Goal: Task Accomplishment & Management: Use online tool/utility

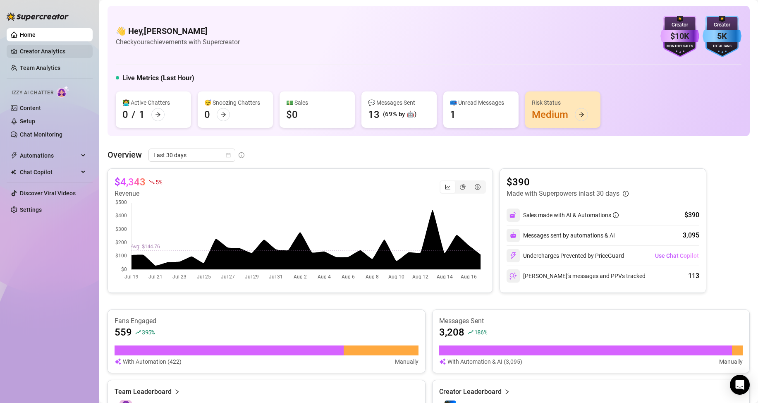
click at [39, 53] on link "Creator Analytics" at bounding box center [53, 51] width 66 height 13
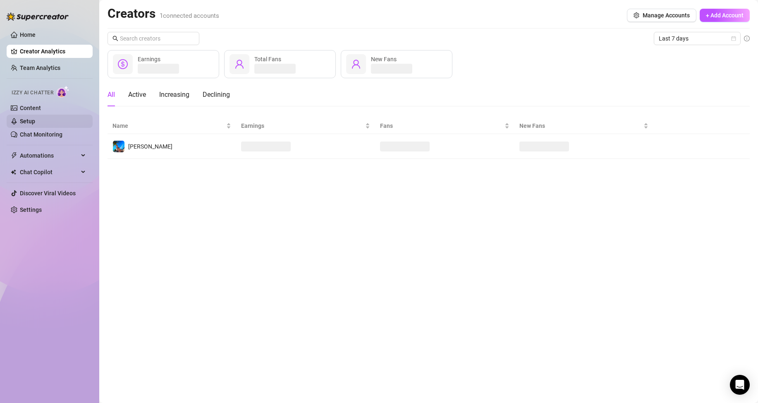
click at [35, 118] on link "Setup" at bounding box center [27, 121] width 15 height 7
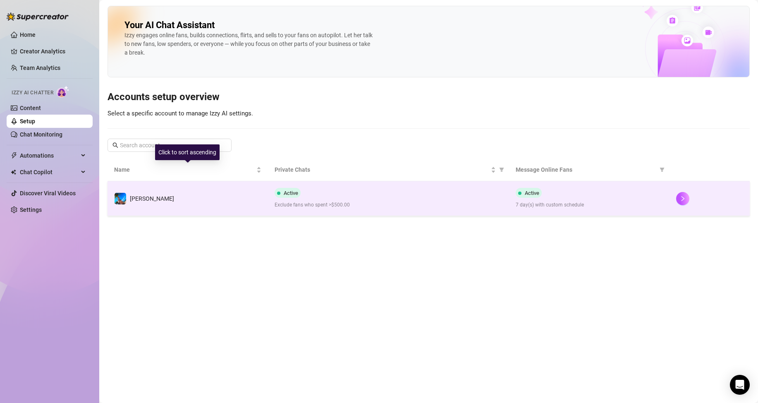
click at [239, 195] on td "[PERSON_NAME]" at bounding box center [188, 198] width 160 height 35
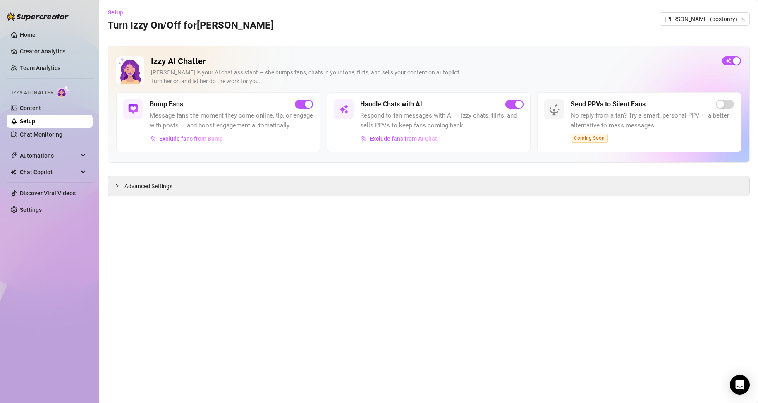
drag, startPoint x: 116, startPoint y: 186, endPoint x: 203, endPoint y: 206, distance: 88.7
click at [117, 186] on icon "collapsed" at bounding box center [117, 185] width 5 height 5
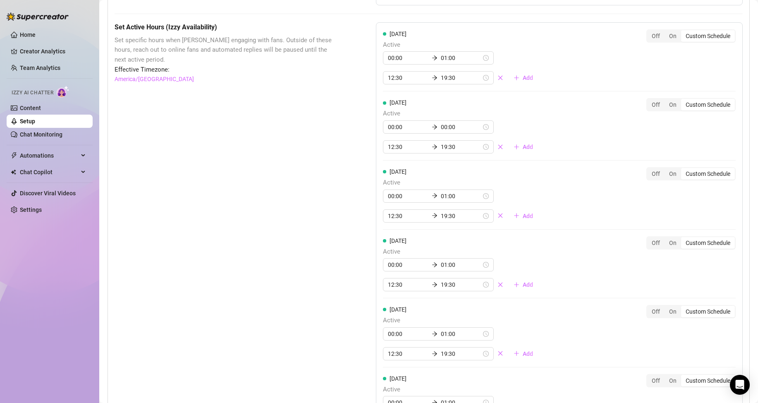
scroll to position [579, 0]
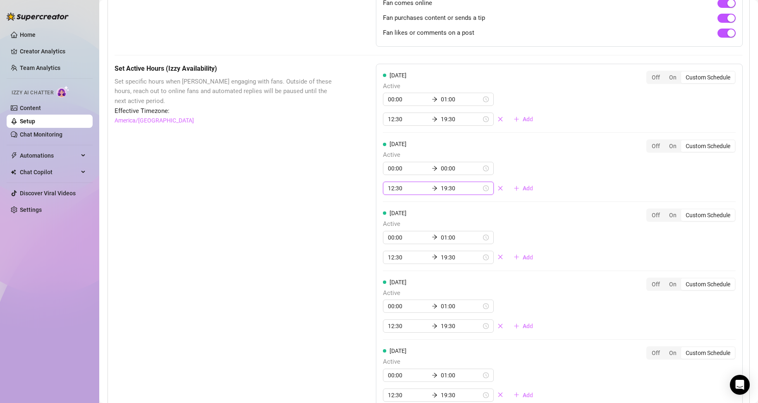
click at [388, 193] on input "12:30" at bounding box center [408, 188] width 41 height 9
click at [392, 240] on div "10" at bounding box center [392, 240] width 20 height 12
type input "10:30"
click at [308, 230] on div "Set Active Hours (Izzy Availability) Set specific hours when Izzy engaging with…" at bounding box center [225, 338] width 220 height 548
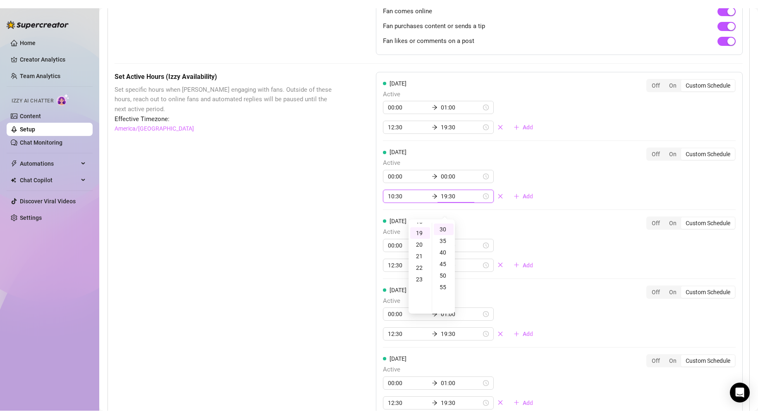
scroll to position [219, 0]
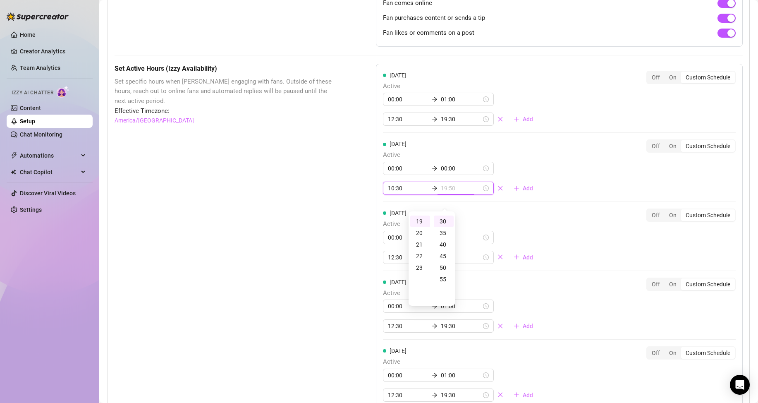
type input "19:30"
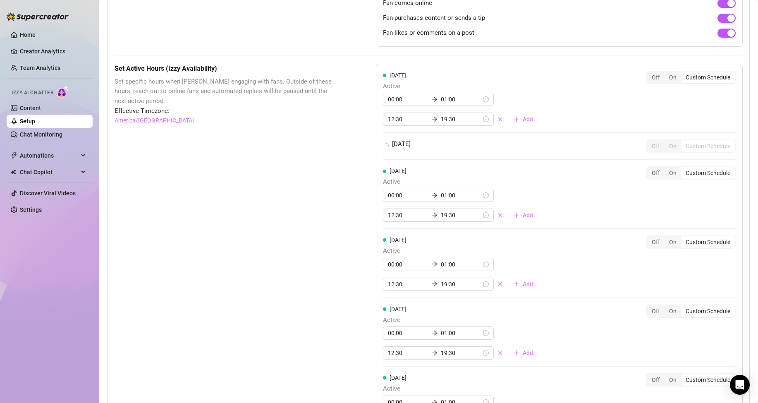
click at [296, 251] on div "Set Active Hours (Izzy Availability) Set specific hours when Izzy engaging with…" at bounding box center [225, 317] width 220 height 506
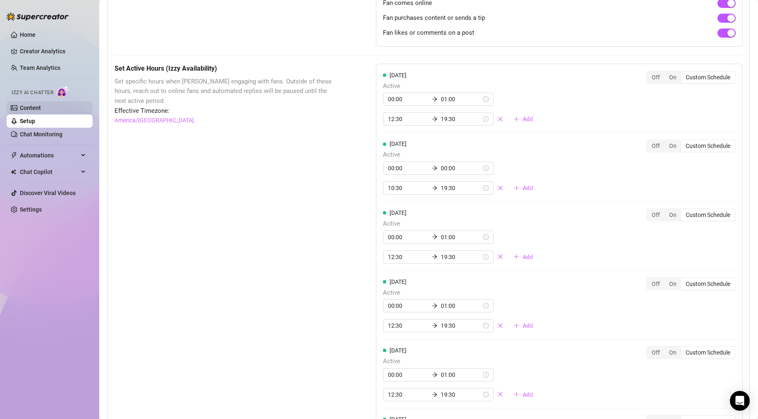
click at [41, 107] on link "Content" at bounding box center [30, 108] width 21 height 7
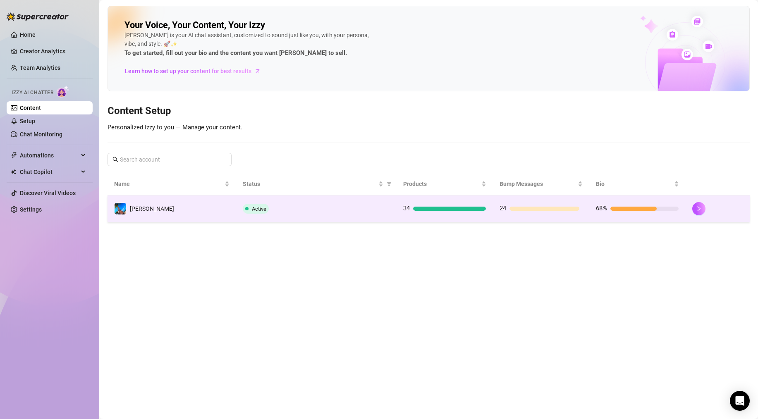
click at [312, 201] on td "Active" at bounding box center [316, 209] width 160 height 27
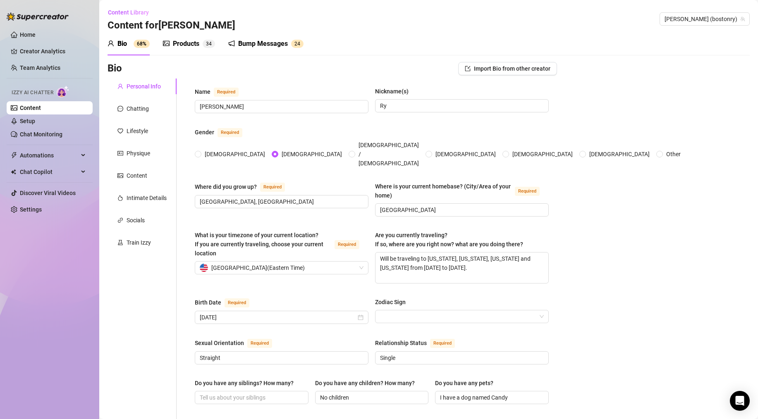
click at [186, 47] on div "Products" at bounding box center [186, 44] width 26 height 10
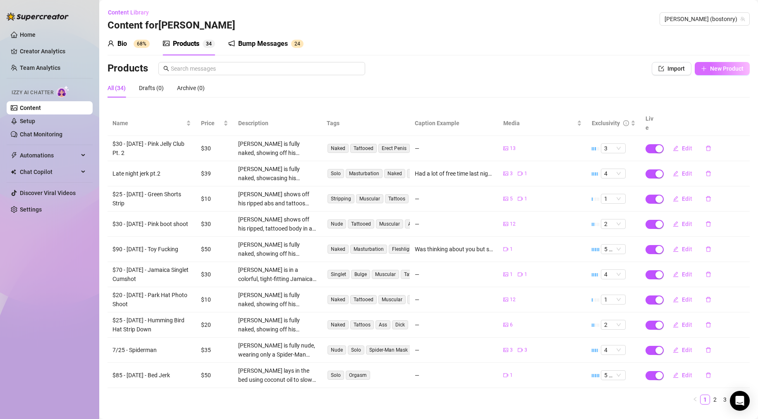
click at [713, 74] on button "New Product" at bounding box center [722, 68] width 55 height 13
type textarea "Type your message here..."
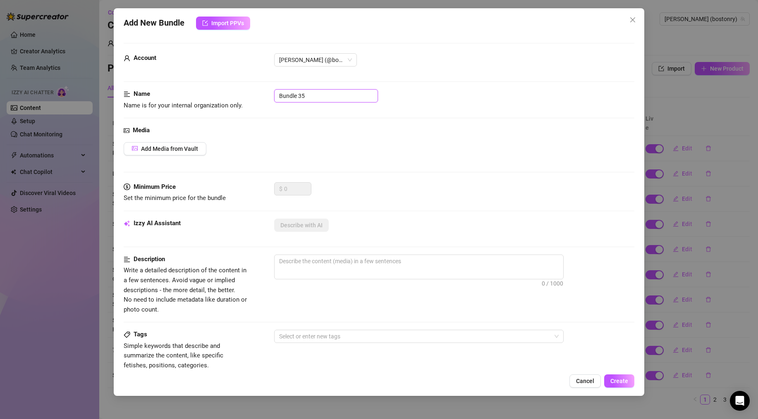
click at [337, 98] on input "Bundle 35" at bounding box center [326, 95] width 104 height 13
type input "3 min cumshot"
click at [171, 153] on button "Add Media from Vault" at bounding box center [165, 148] width 83 height 13
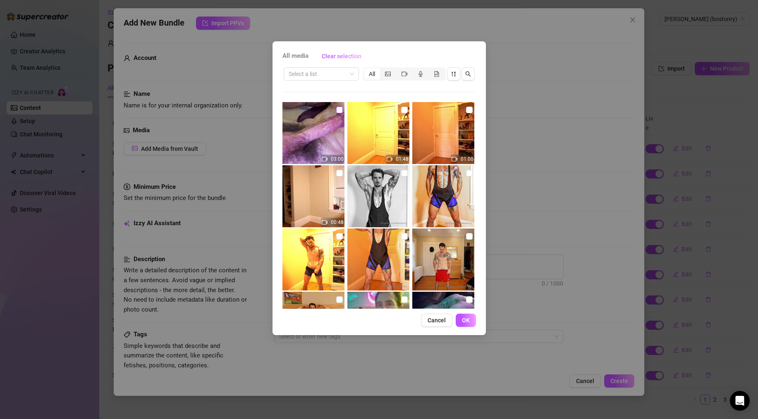
click at [336, 107] on input "checkbox" at bounding box center [339, 110] width 7 height 7
checkbox input "true"
click at [469, 322] on span "OK" at bounding box center [466, 320] width 8 height 7
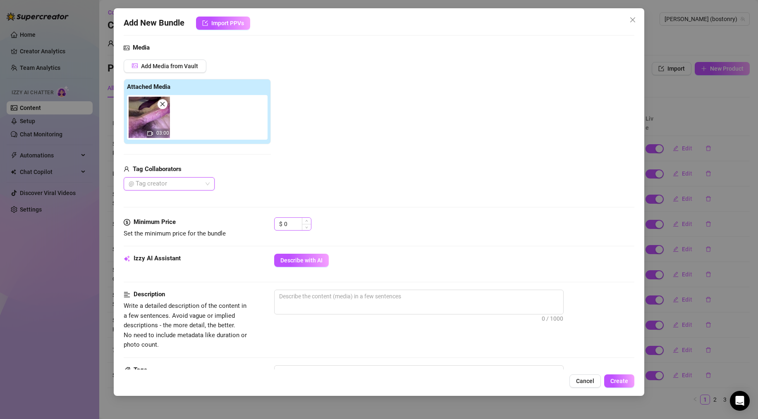
scroll to position [124, 0]
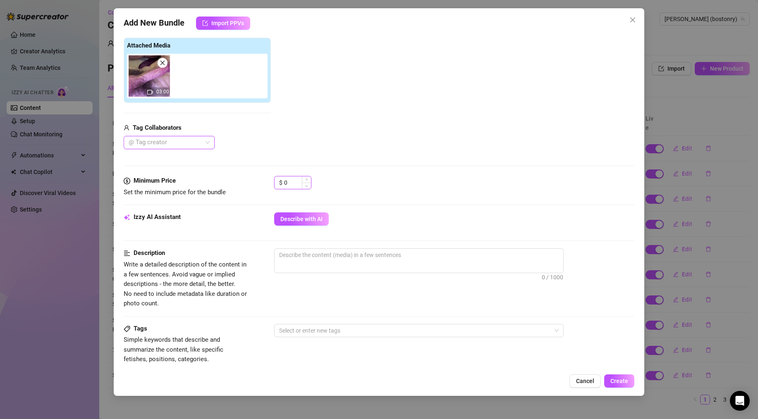
click at [289, 182] on input "0" at bounding box center [297, 183] width 27 height 12
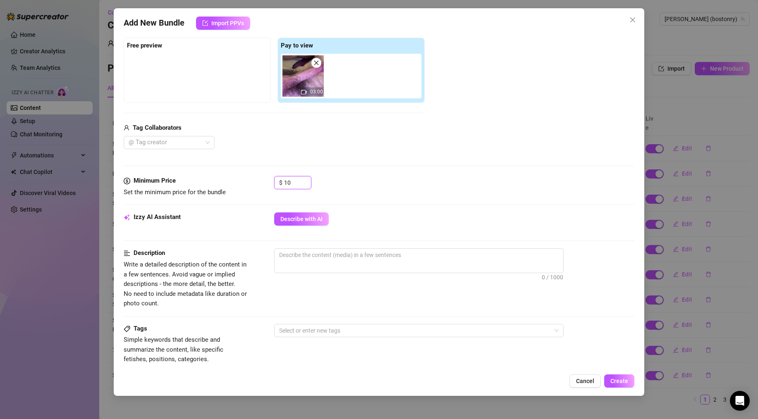
type input "10"
click at [363, 182] on div "$ 10" at bounding box center [454, 186] width 360 height 21
click at [293, 220] on span "Describe with AI" at bounding box center [301, 219] width 42 height 7
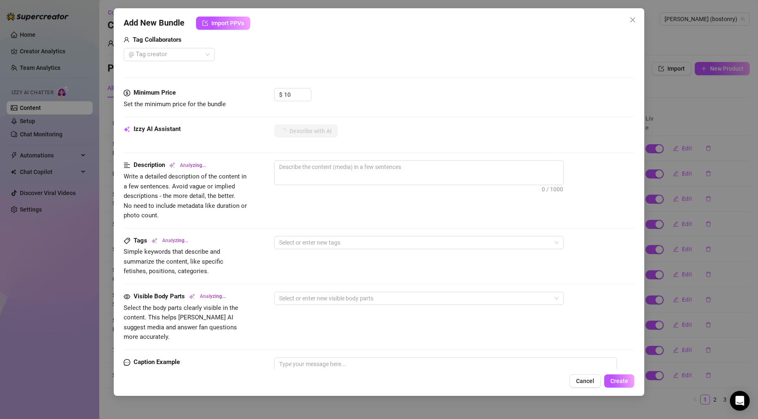
scroll to position [248, 0]
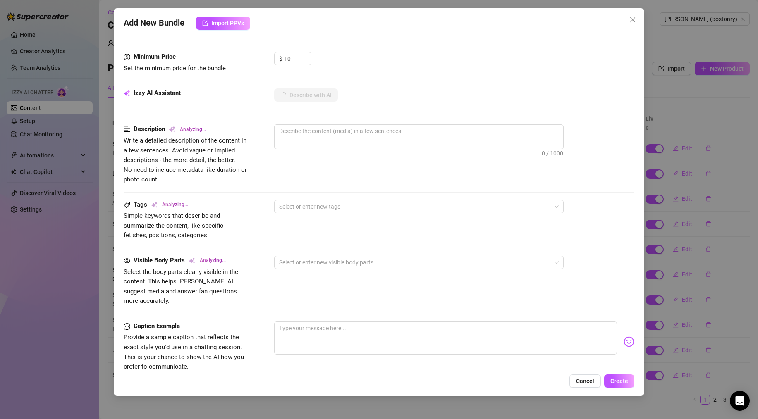
type textarea "[PERSON_NAME]"
type textarea "[PERSON_NAME] lies"
type textarea "[PERSON_NAME] lies back"
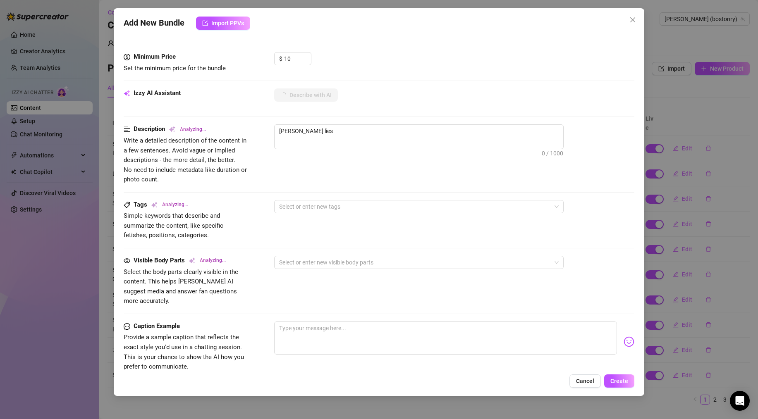
type textarea "[PERSON_NAME] lies back"
type textarea "[PERSON_NAME] lies back shirtless,"
type textarea "[PERSON_NAME] lies back shirtless, stroking"
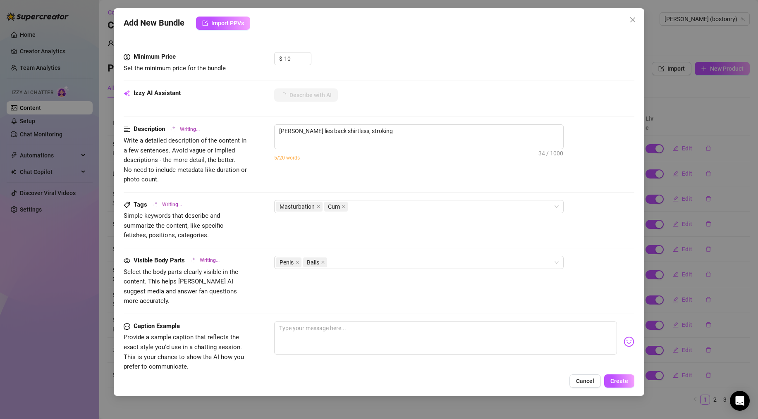
type textarea "[PERSON_NAME] lies back shirtless, stroking his"
type textarea "[PERSON_NAME] lies back shirtless, stroking his thick,"
type textarea "[PERSON_NAME] lies back shirtless, stroking his thick, veiny"
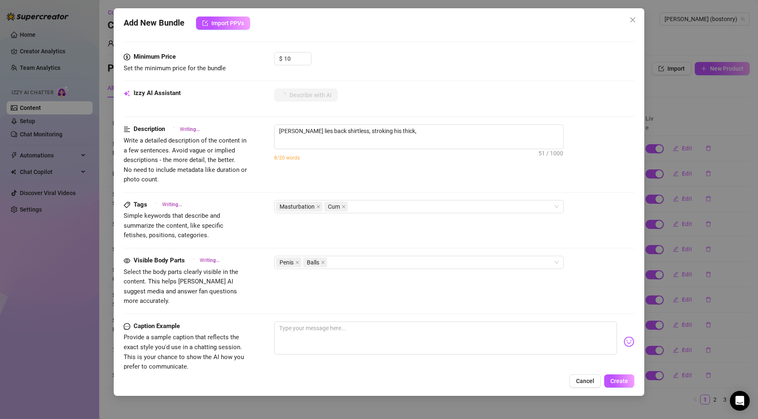
type textarea "[PERSON_NAME] lies back shirtless, stroking his thick, veiny"
type textarea "[PERSON_NAME] lies back shirtless, stroking his thick, veiny cock"
type textarea "[PERSON_NAME] lies back shirtless, stroking his thick, veiny cock with"
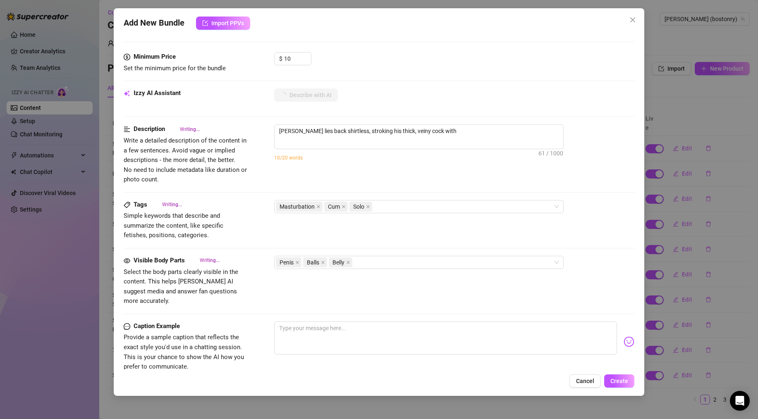
type textarea "[PERSON_NAME] lies back shirtless, stroking his thick, veiny cock with one"
type textarea "[PERSON_NAME] lies back shirtless, stroking his thick, veiny cock with one hand."
type textarea "[PERSON_NAME] lies back shirtless, stroking his thick, veiny cock with one hand…"
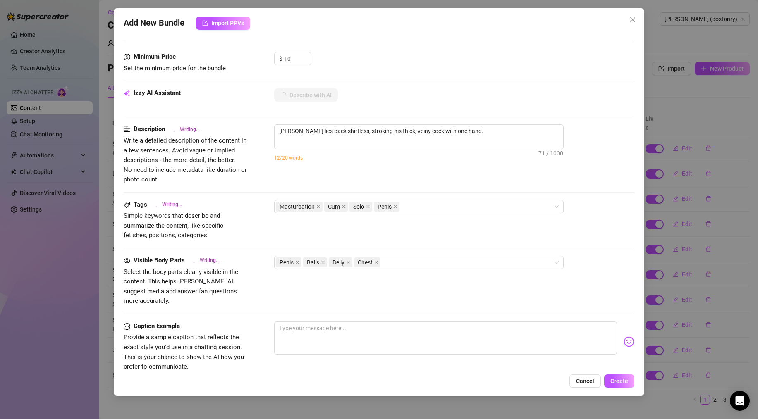
type textarea "[PERSON_NAME] lies back shirtless, stroking his thick, veiny cock with one hand…"
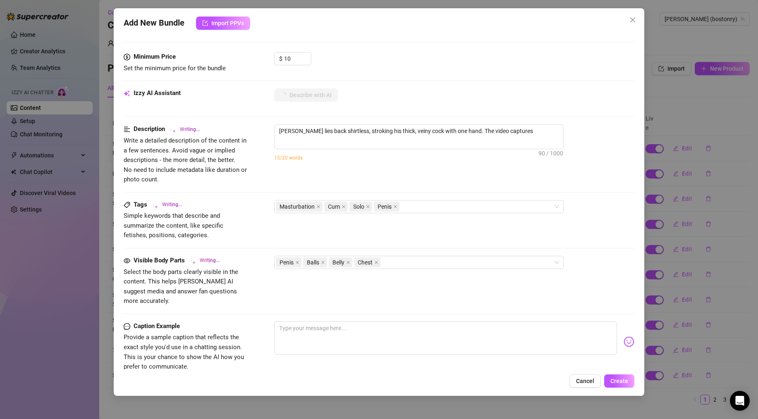
type textarea "[PERSON_NAME] lies back shirtless, stroking his thick, veiny cock with one hand…"
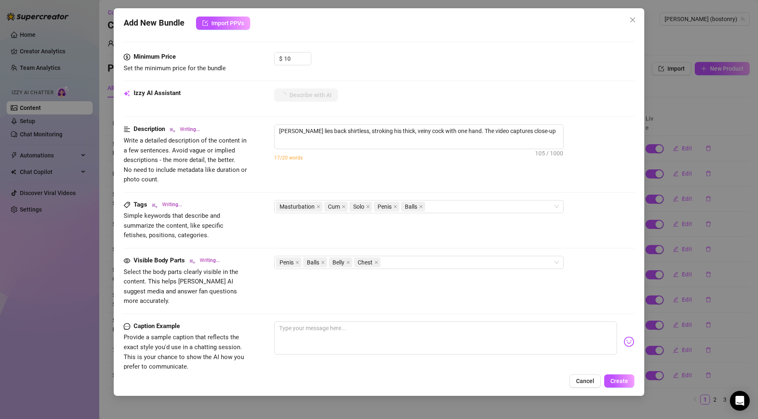
type textarea "[PERSON_NAME] lies back shirtless, stroking his thick, veiny cock with one hand…"
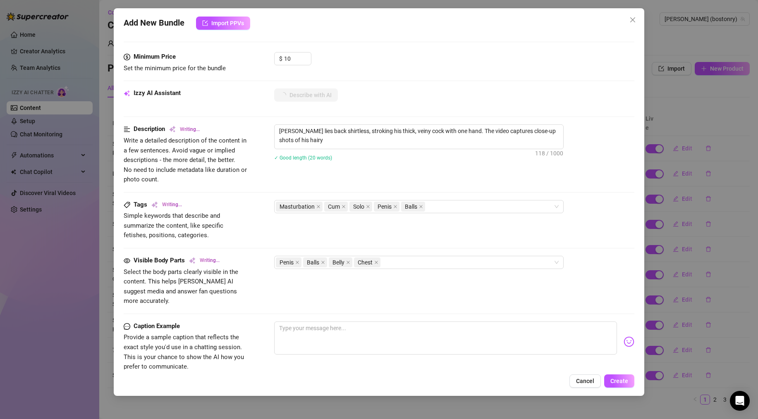
type textarea "[PERSON_NAME] lies back shirtless, stroking his thick, veiny cock with one hand…"
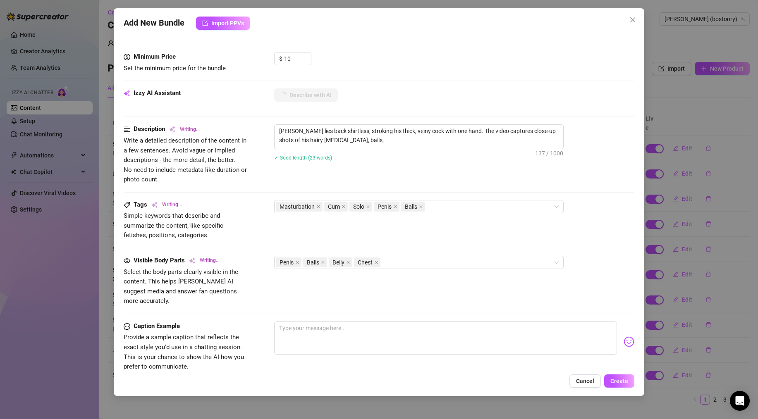
type textarea "[PERSON_NAME] lies back shirtless, stroking his thick, veiny cock with one hand…"
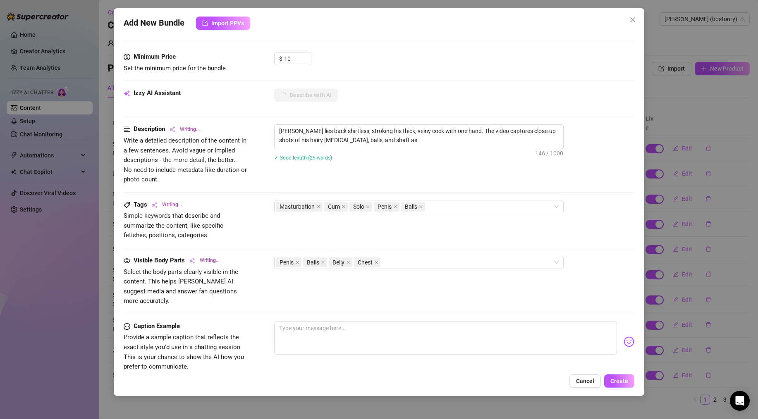
type textarea "[PERSON_NAME] lies back shirtless, stroking his thick, veiny cock with one hand…"
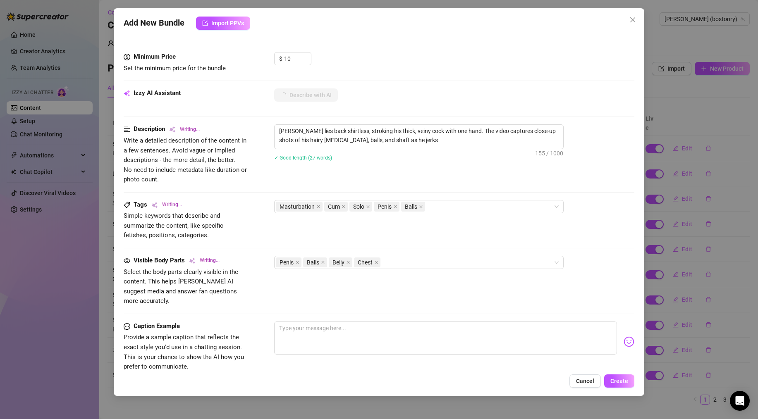
type textarea "[PERSON_NAME] lies back shirtless, stroking his thick, veiny cock with one hand…"
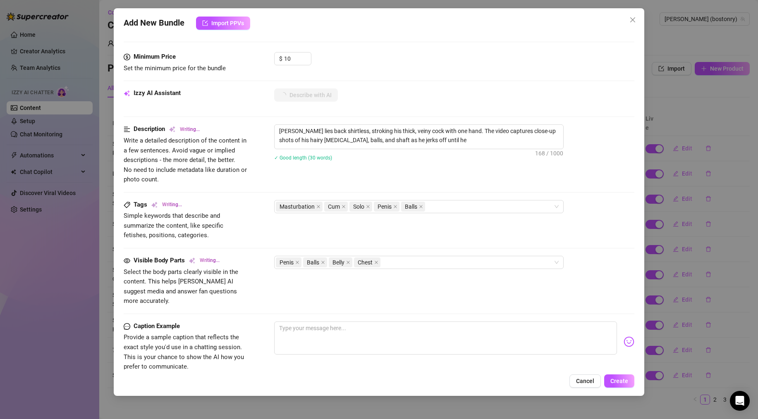
type textarea "[PERSON_NAME] lies back shirtless, stroking his thick, veiny cock with one hand…"
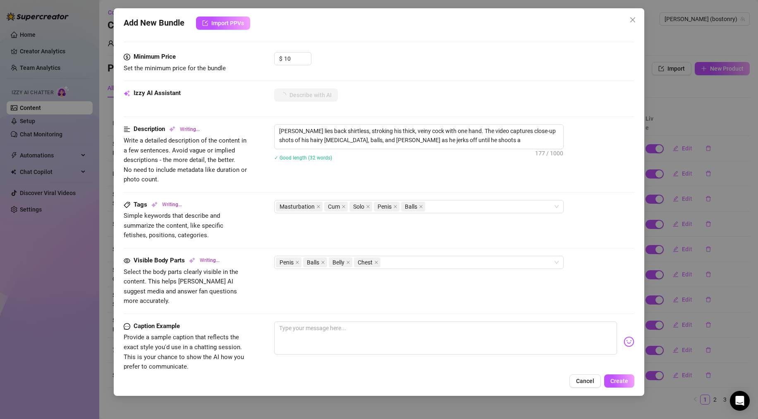
type textarea "[PERSON_NAME] lies back shirtless, stroking his thick, veiny cock with one hand…"
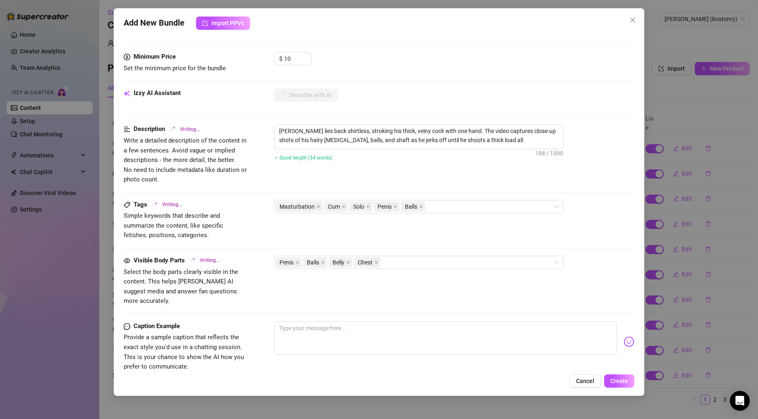
type textarea "[PERSON_NAME] lies back shirtless, stroking his thick, veiny cock with one hand…"
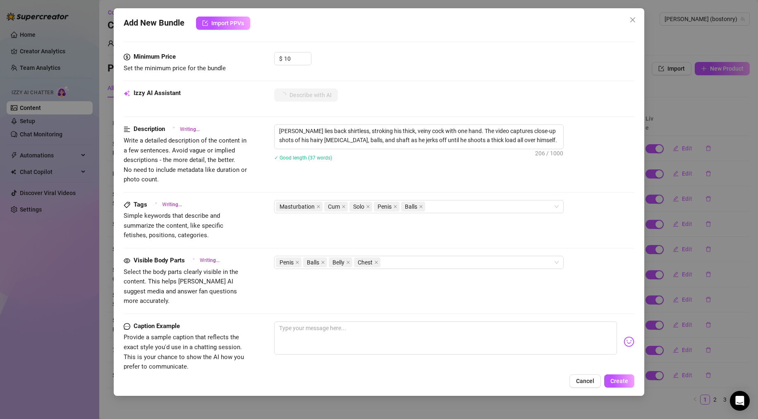
type textarea "[PERSON_NAME] lies back shirtless, stroking his thick, veiny cock with one hand…"
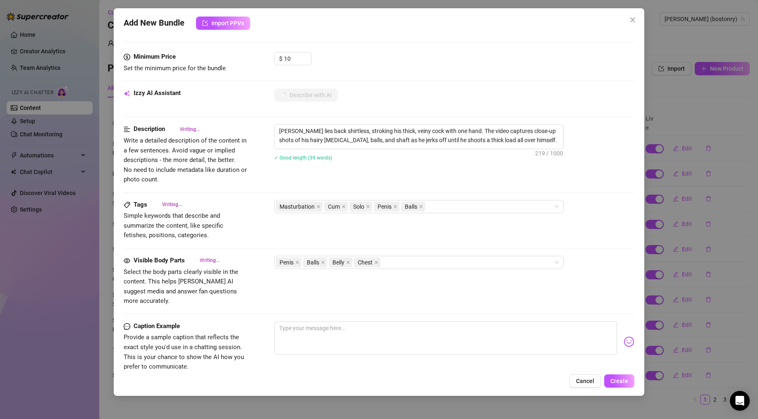
type textarea "[PERSON_NAME] lies back shirtless, stroking his thick, veiny cock with one hand…"
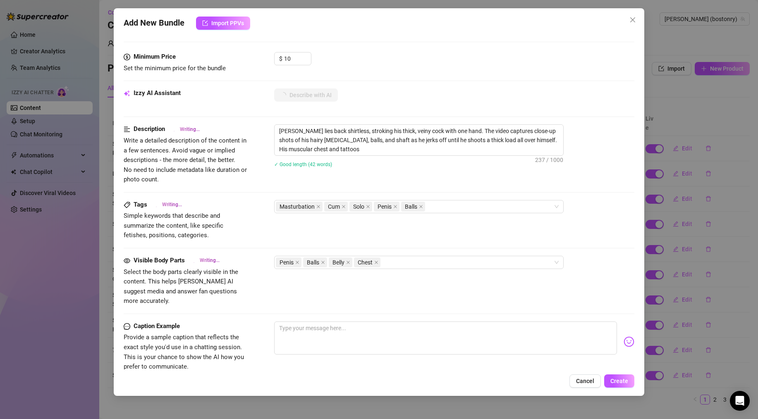
type textarea "[PERSON_NAME] lies back shirtless, stroking his thick, veiny cock with one hand…"
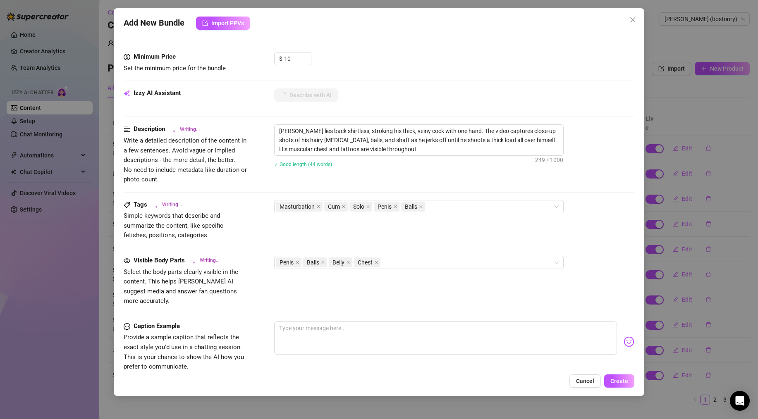
type textarea "[PERSON_NAME] lies back shirtless, stroking his thick, veiny cock with one hand…"
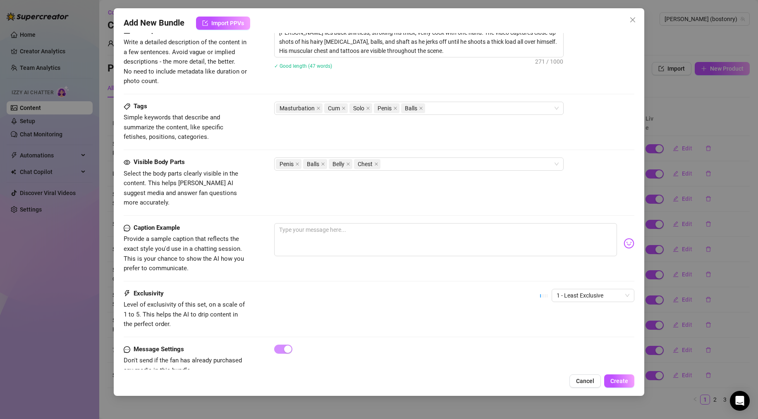
scroll to position [358, 0]
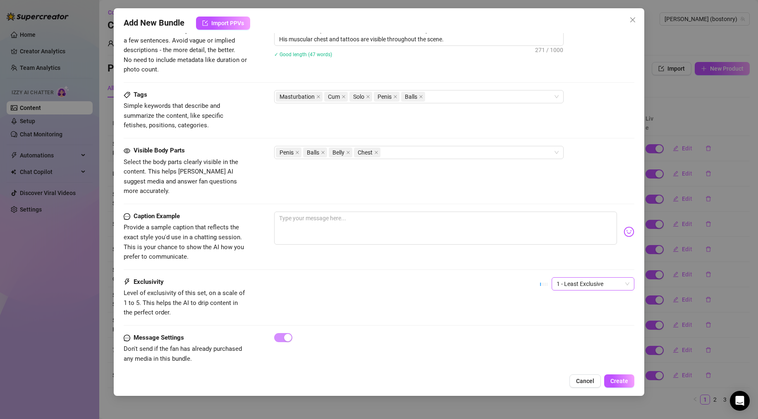
click at [584, 278] on span "1 - Least Exclusive" at bounding box center [593, 284] width 73 height 12
click at [574, 313] on div "3" at bounding box center [585, 317] width 69 height 9
click at [617, 379] on span "Create" at bounding box center [619, 381] width 18 height 7
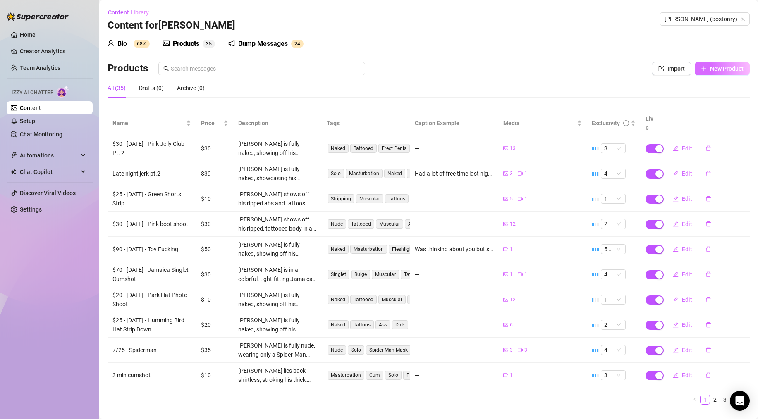
click at [710, 69] on span "New Product" at bounding box center [726, 68] width 33 height 7
type textarea "Type your message here..."
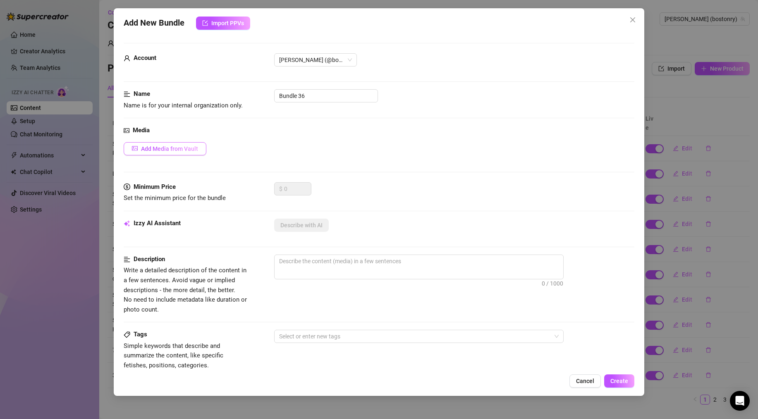
click at [170, 148] on span "Add Media from Vault" at bounding box center [169, 149] width 57 height 7
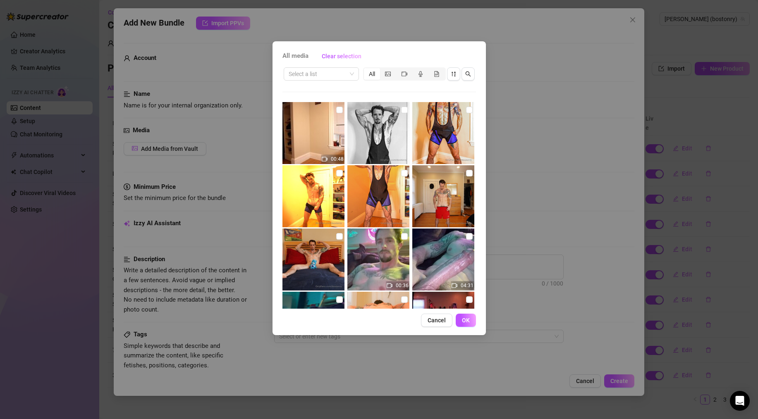
scroll to position [83, 0]
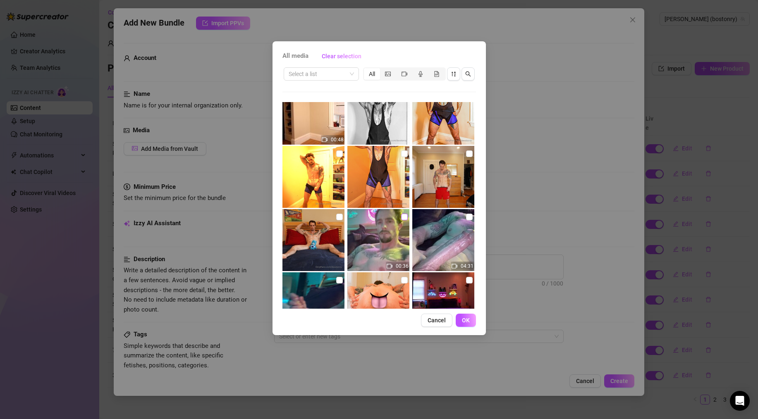
click at [401, 218] on input "checkbox" at bounding box center [404, 217] width 7 height 7
checkbox input "true"
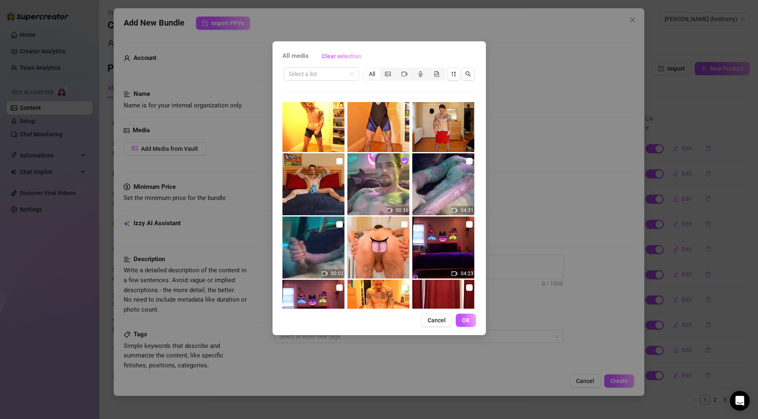
scroll to position [124, 0]
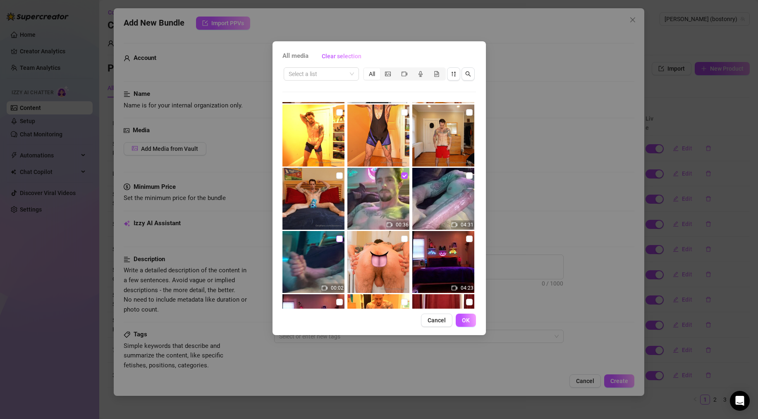
click at [337, 237] on input "checkbox" at bounding box center [339, 239] width 7 height 7
checkbox input "true"
click at [466, 176] on input "checkbox" at bounding box center [469, 175] width 7 height 7
checkbox input "true"
click at [467, 318] on span "OK" at bounding box center [466, 320] width 8 height 7
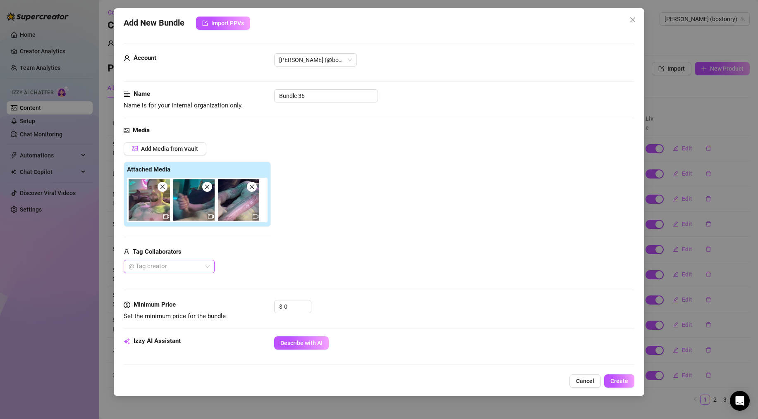
click at [194, 208] on img at bounding box center [193, 199] width 41 height 41
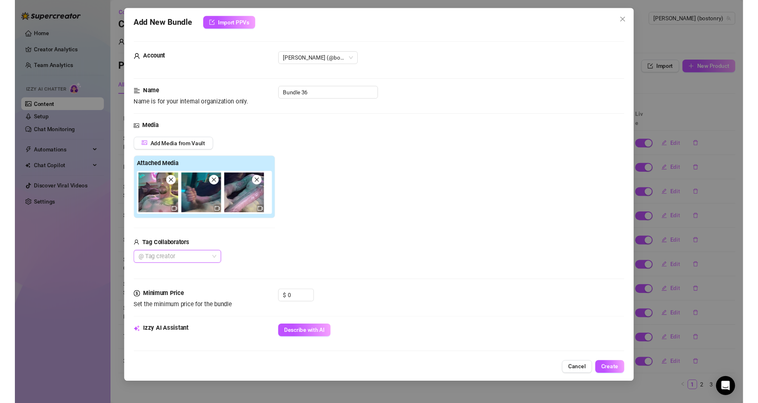
scroll to position [41, 0]
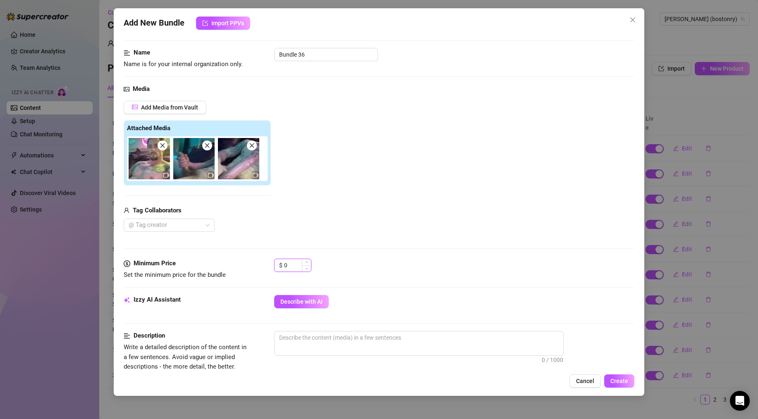
click at [293, 266] on input "0" at bounding box center [297, 265] width 27 height 12
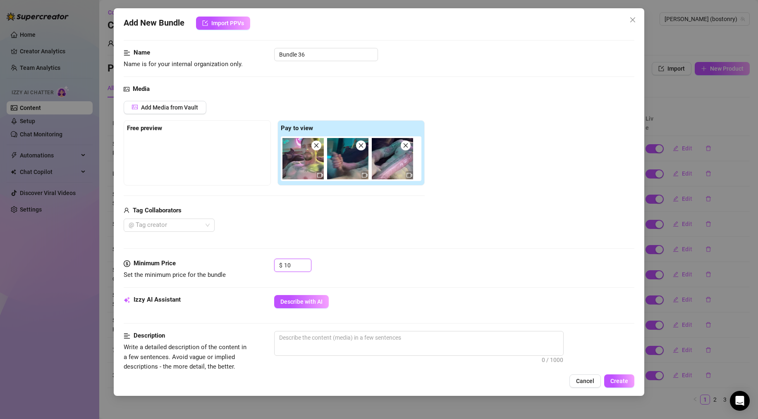
type input "10"
click at [340, 198] on div "Add Media from Vault Free preview Pay to view Tag Collaborators @ Tag creator" at bounding box center [274, 166] width 301 height 131
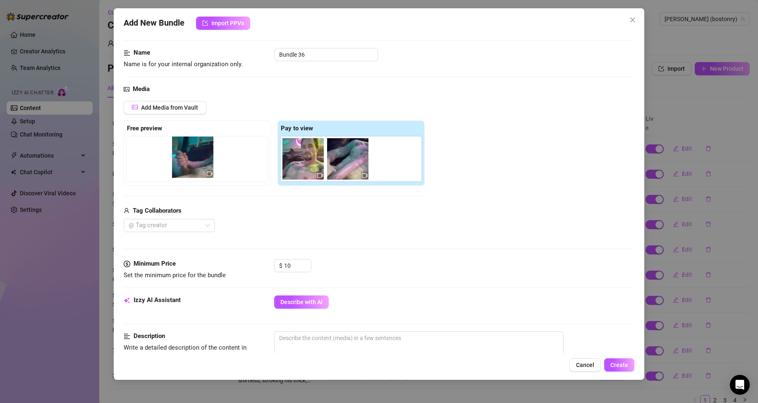
drag, startPoint x: 342, startPoint y: 163, endPoint x: 181, endPoint y: 162, distance: 160.9
click at [181, 162] on div "Free preview Pay to view" at bounding box center [274, 152] width 301 height 65
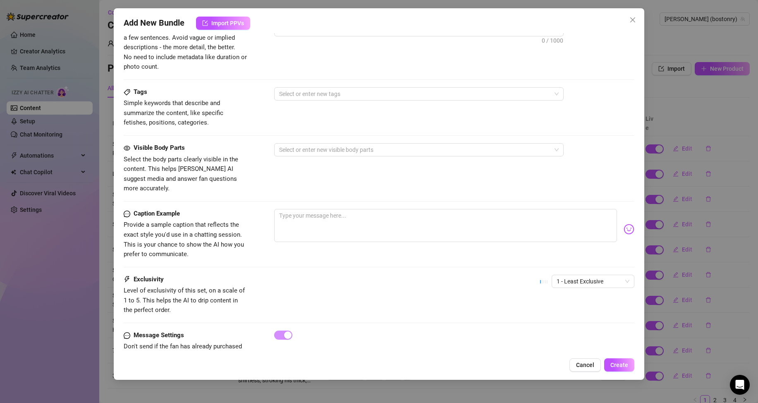
scroll to position [375, 0]
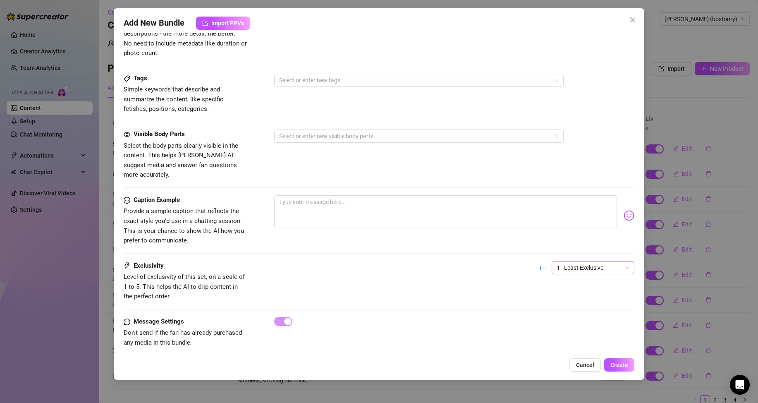
click at [575, 261] on span "1 - Least Exclusive" at bounding box center [593, 267] width 73 height 12
click at [559, 300] on div "3" at bounding box center [585, 300] width 69 height 9
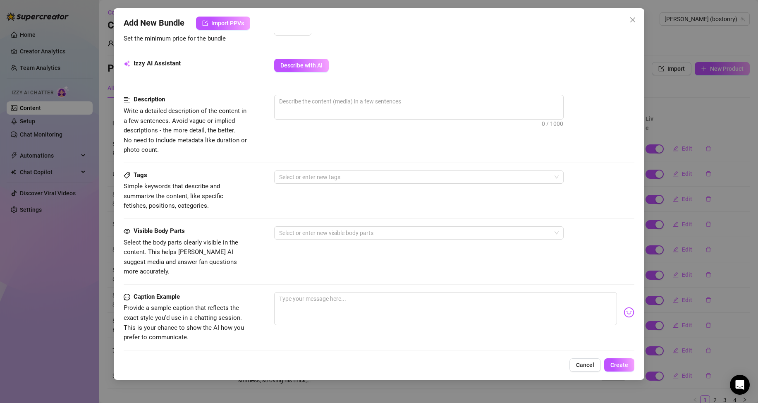
scroll to position [251, 0]
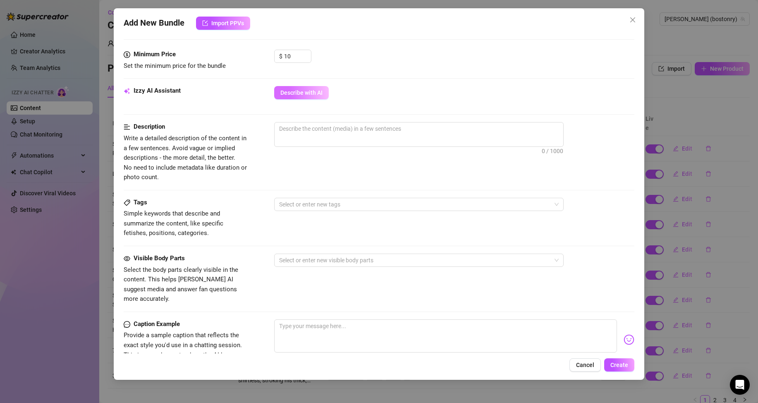
click at [306, 90] on span "Describe with AI" at bounding box center [301, 92] width 42 height 7
type textarea "[PERSON_NAME]"
type textarea "[PERSON_NAME] is"
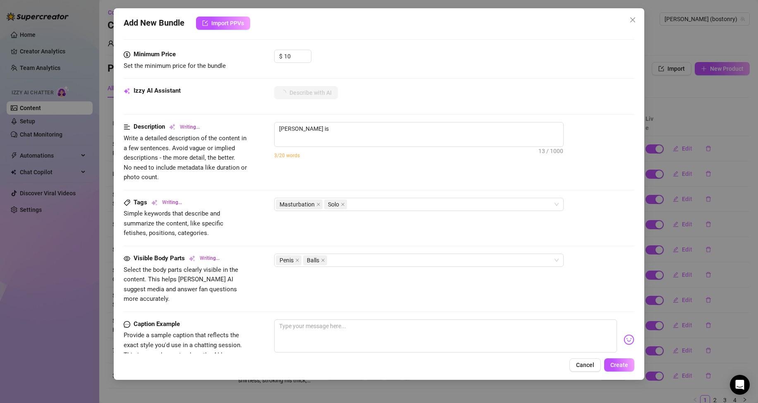
type textarea "[PERSON_NAME] is fully"
type textarea "[PERSON_NAME] is fully naked,"
type textarea "[PERSON_NAME] is fully naked, lying"
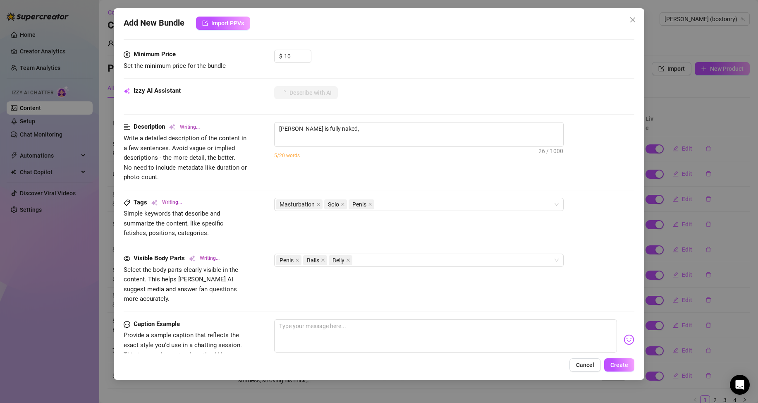
type textarea "[PERSON_NAME] is fully naked, lying"
type textarea "[PERSON_NAME] is fully naked, lying back"
type textarea "[PERSON_NAME] is fully naked, lying back in"
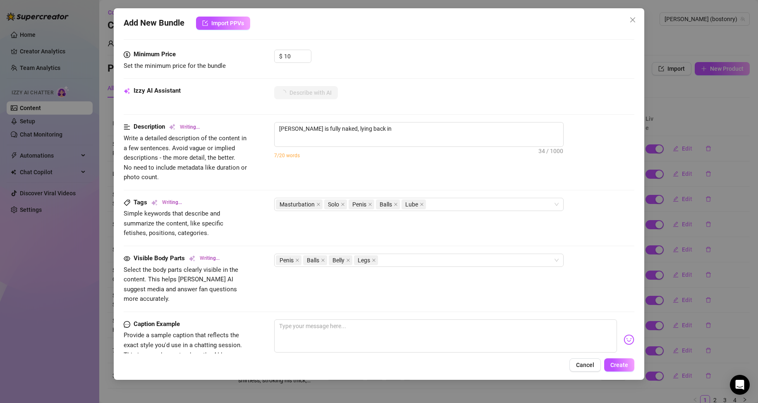
type textarea "[PERSON_NAME] is fully naked, lying back in bed"
type textarea "[PERSON_NAME] is fully naked, lying back in bed under"
type textarea "[PERSON_NAME] is fully naked, lying back in bed under neon"
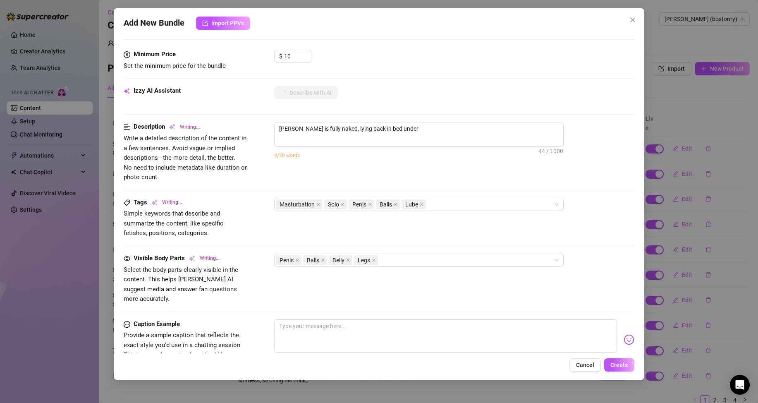
type textarea "[PERSON_NAME] is fully naked, lying back in bed under neon"
type textarea "[PERSON_NAME] is fully naked, lying back in bed under neon lighting,"
type textarea "[PERSON_NAME] is fully naked, lying back in bed under neon lighting, stroking"
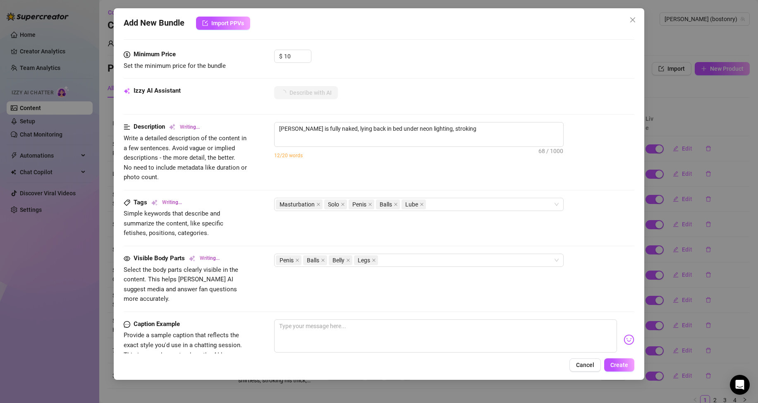
type textarea "[PERSON_NAME] is fully naked, lying back in bed under neon lighting, stroking h…"
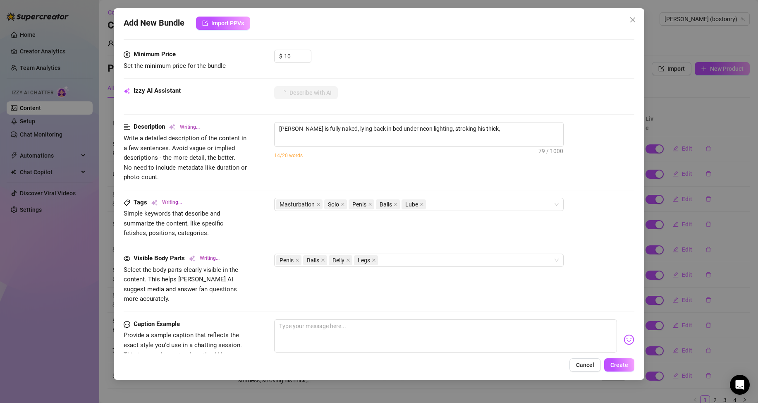
type textarea "[PERSON_NAME] is fully naked, lying back in bed under neon lighting, stroking h…"
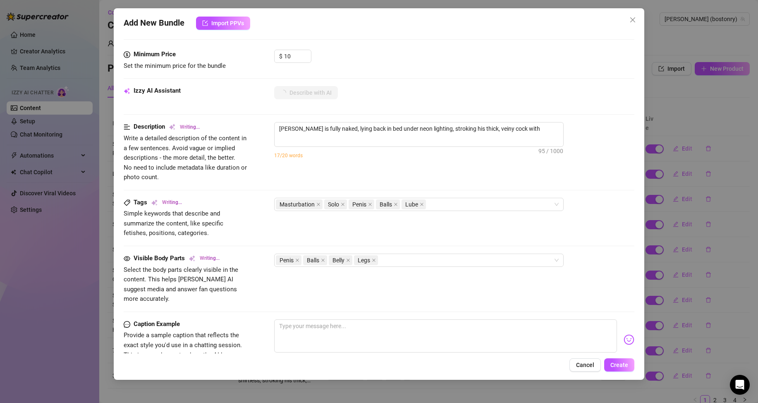
type textarea "[PERSON_NAME] is fully naked, lying back in bed under neon lighting, stroking h…"
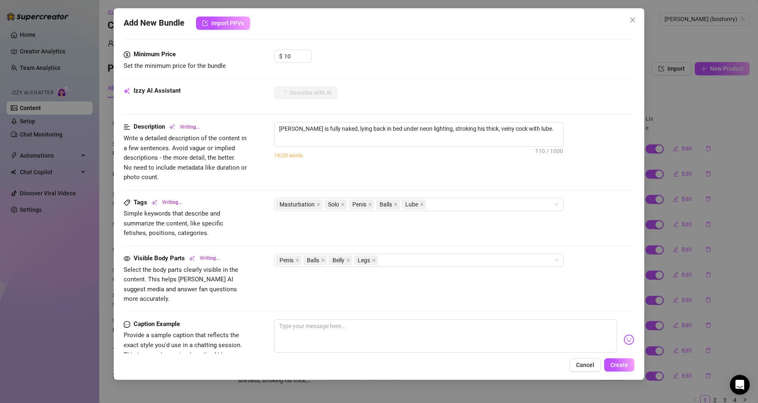
type textarea "[PERSON_NAME] is fully naked, lying back in bed under neon lighting, stroking h…"
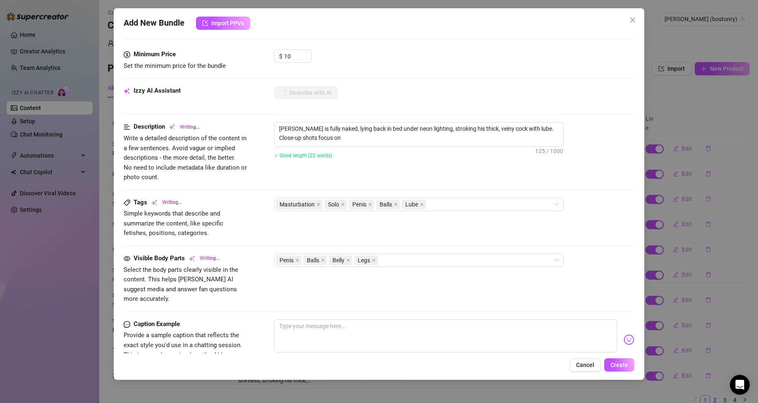
type textarea "[PERSON_NAME] is fully naked, lying back in bed under neon lighting, stroking h…"
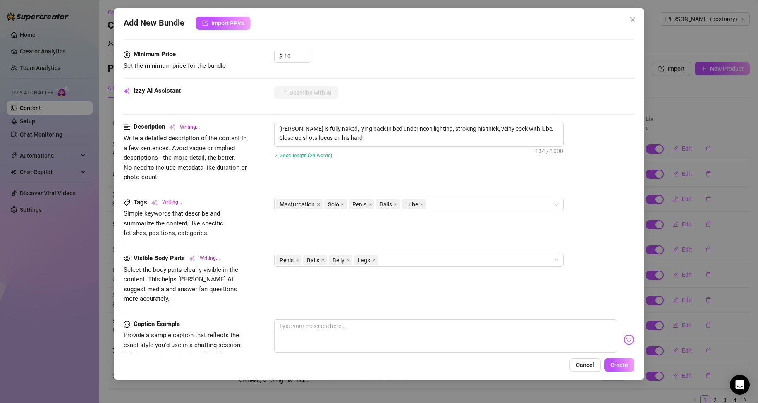
type textarea "[PERSON_NAME] is fully naked, lying back in bed under neon lighting, stroking h…"
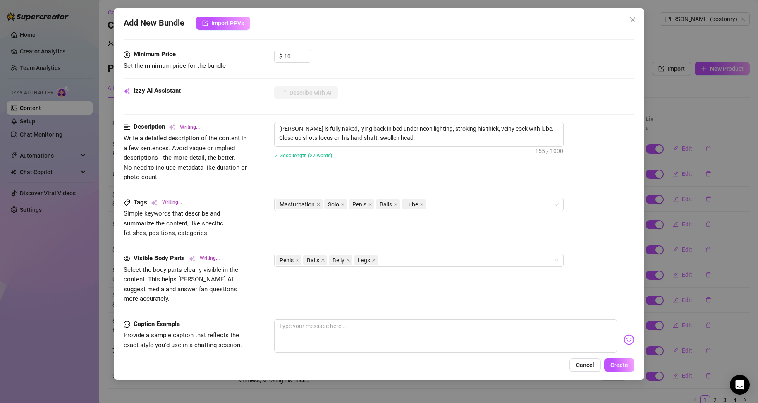
type textarea "[PERSON_NAME] is fully naked, lying back in bed under neon lighting, stroking h…"
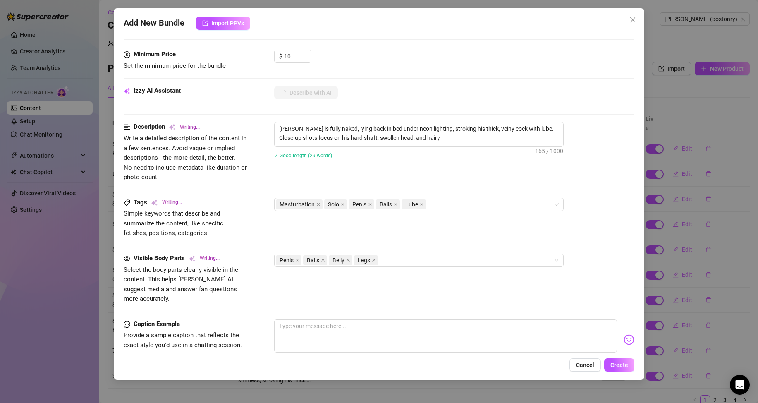
type textarea "[PERSON_NAME] is fully naked, lying back in bed under neon lighting, stroking h…"
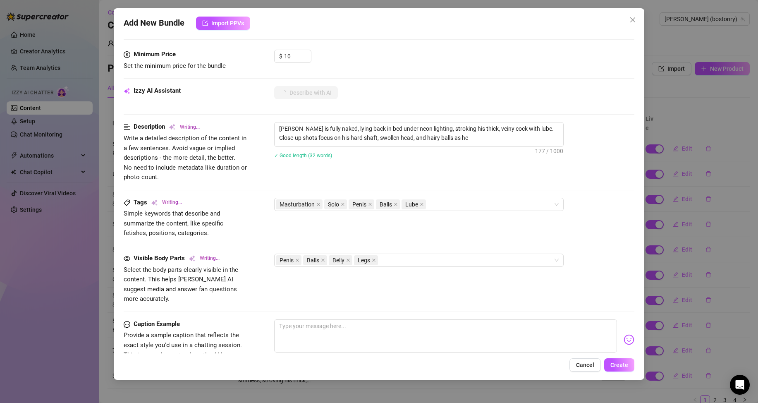
type textarea "[PERSON_NAME] is fully naked, lying back in bed under neon lighting, stroking h…"
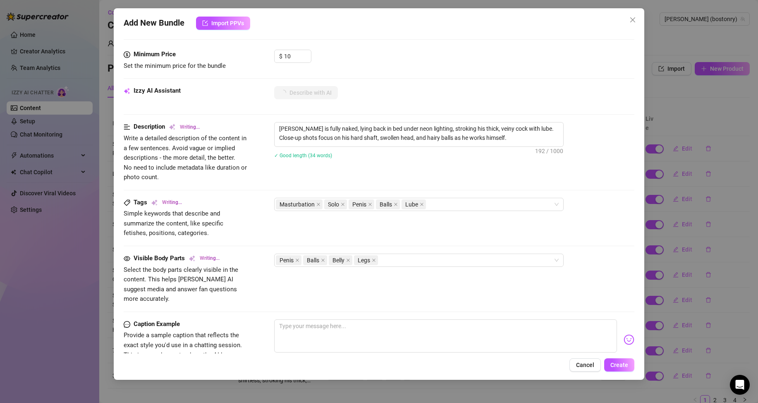
type textarea "[PERSON_NAME] is fully naked, lying back in bed under neon lighting, stroking h…"
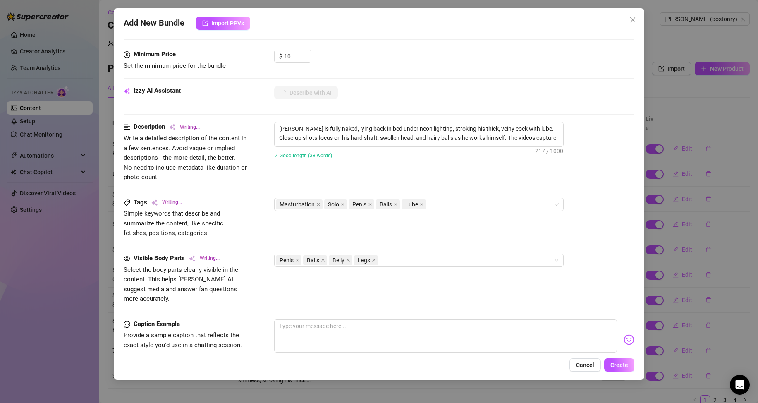
type textarea "[PERSON_NAME] is fully naked, lying back in bed under neon lighting, stroking h…"
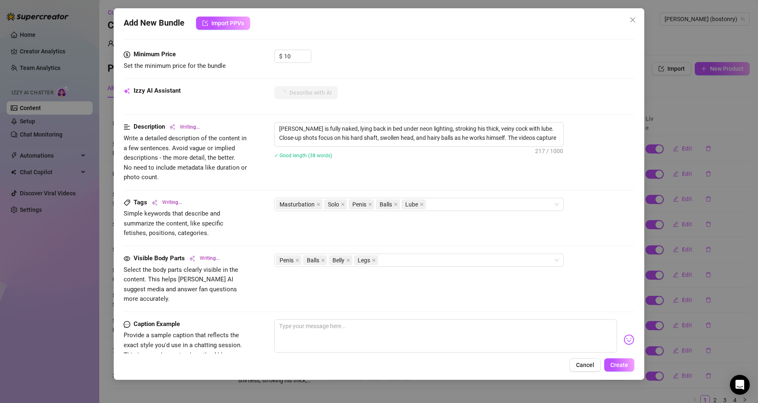
type textarea "[PERSON_NAME] is fully naked, lying back in bed under neon lighting, stroking h…"
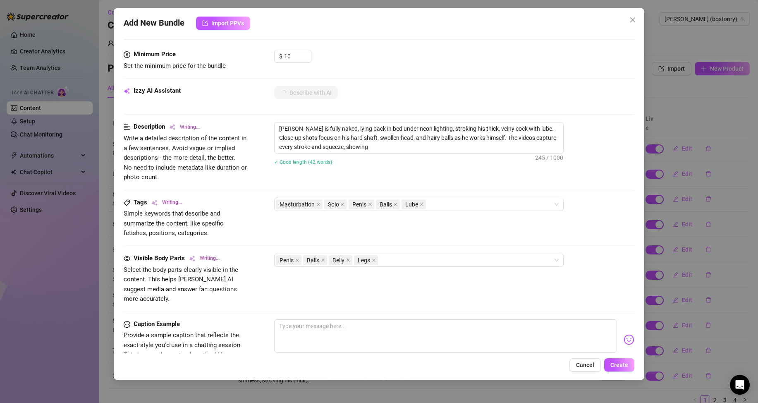
type textarea "[PERSON_NAME] is fully naked, lying back in bed under neon lighting, stroking h…"
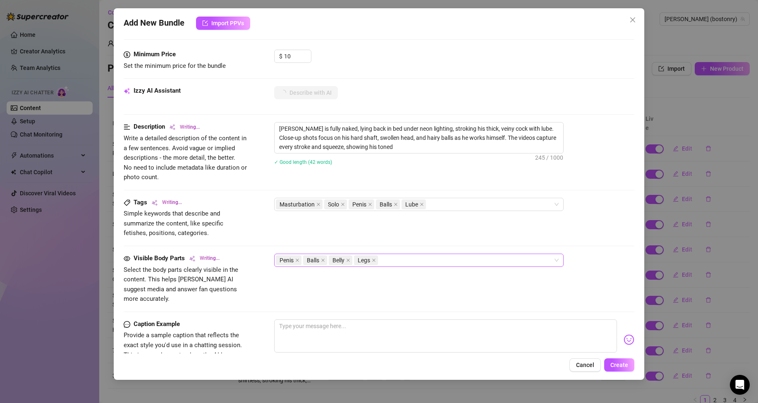
type textarea "[PERSON_NAME] is fully naked, lying back in bed under neon lighting, stroking h…"
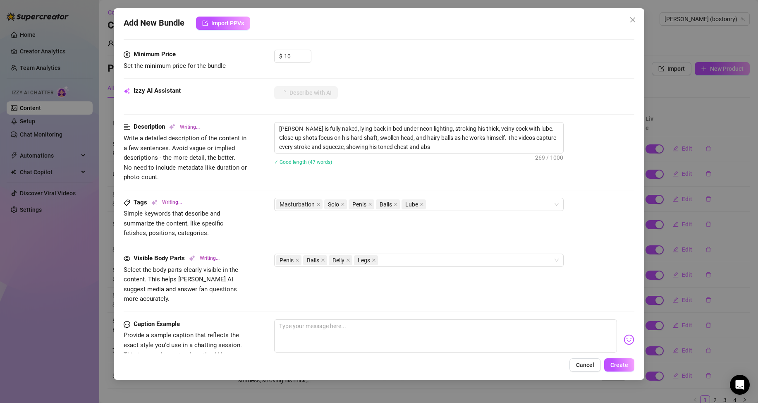
type textarea "[PERSON_NAME] is fully naked, lying back in bed under neon lighting, stroking h…"
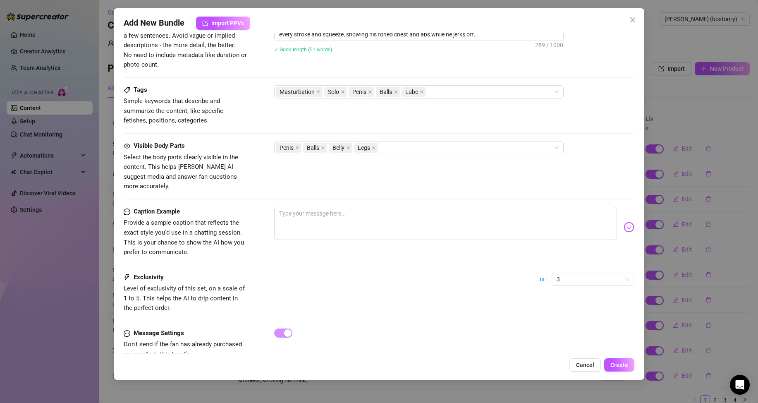
scroll to position [375, 0]
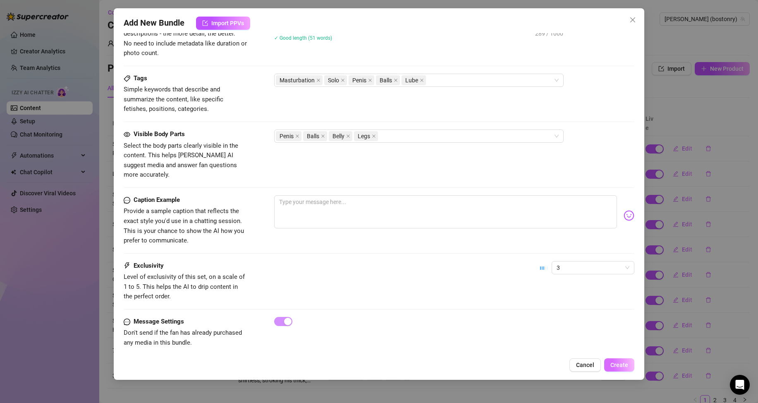
click at [620, 364] on span "Create" at bounding box center [619, 364] width 18 height 7
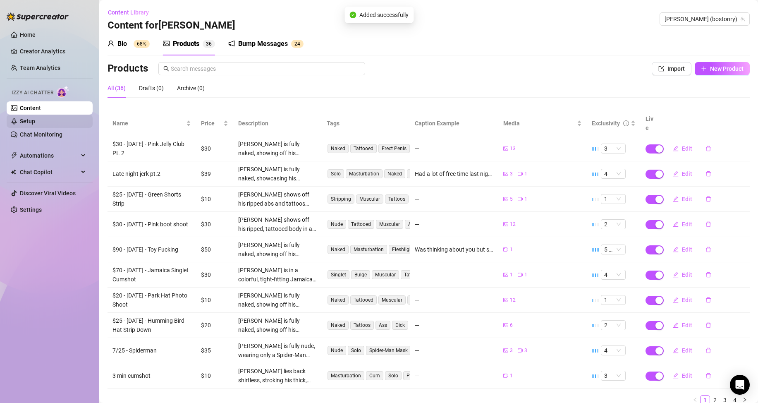
click at [35, 121] on link "Setup" at bounding box center [27, 121] width 15 height 7
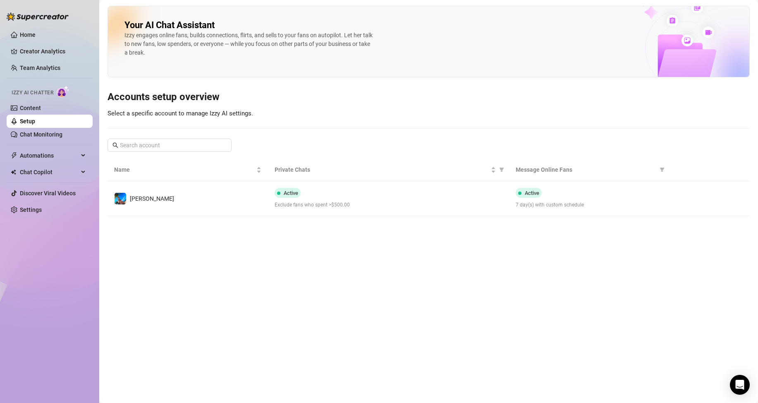
drag, startPoint x: 403, startPoint y: 203, endPoint x: 418, endPoint y: 220, distance: 22.6
click at [403, 203] on span "Exclude fans who spent >$500.00" at bounding box center [388, 205] width 227 height 8
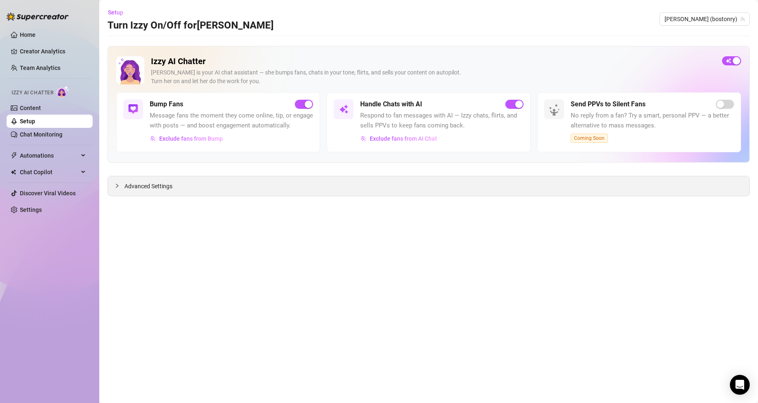
click at [120, 186] on div at bounding box center [120, 185] width 10 height 9
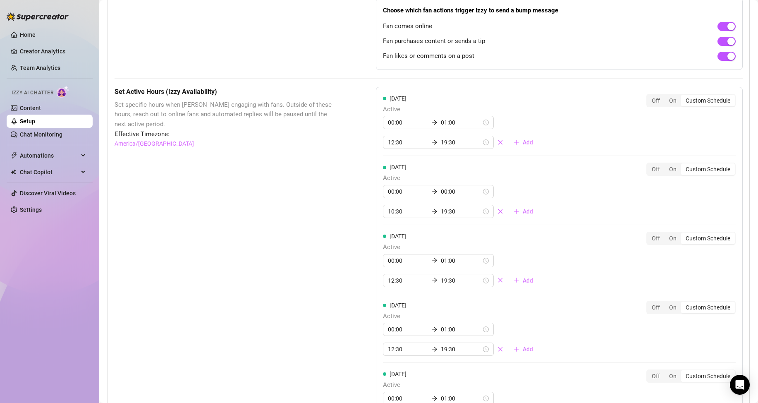
scroll to position [579, 0]
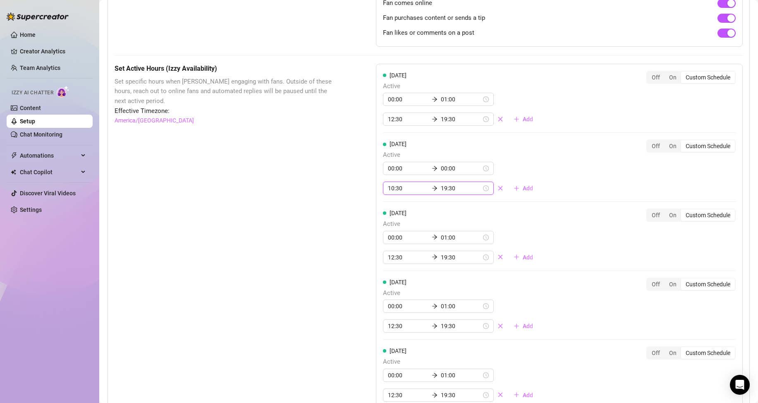
click at [389, 193] on input "10:30" at bounding box center [408, 188] width 41 height 9
click at [393, 245] on div "12" at bounding box center [392, 245] width 20 height 12
click at [413, 224] on div "00" at bounding box center [416, 221] width 20 height 12
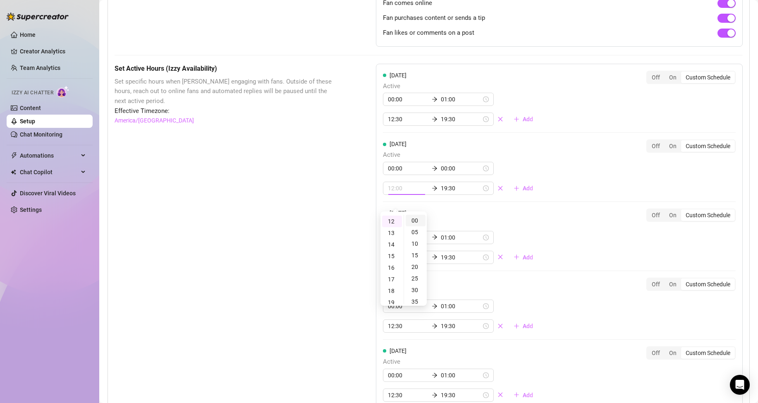
click at [413, 220] on div "00" at bounding box center [416, 221] width 20 height 12
click at [306, 213] on div "Set Active Hours (Izzy Availability) Set specific hours when Izzy engaging with…" at bounding box center [225, 338] width 220 height 548
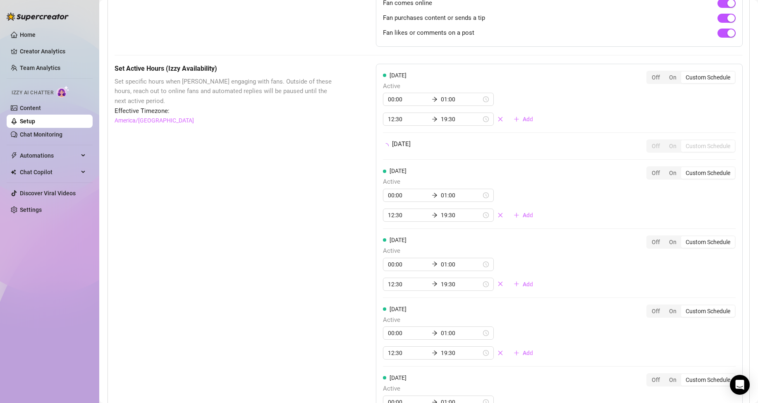
click at [287, 208] on div "Set Active Hours (Izzy Availability) Set specific hours when Izzy engaging with…" at bounding box center [225, 317] width 220 height 506
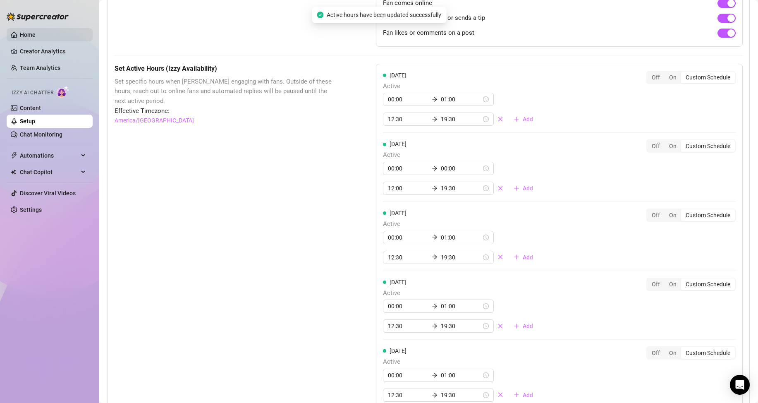
click at [24, 31] on link "Home" at bounding box center [28, 34] width 16 height 7
